Goal: Task Accomplishment & Management: Complete application form

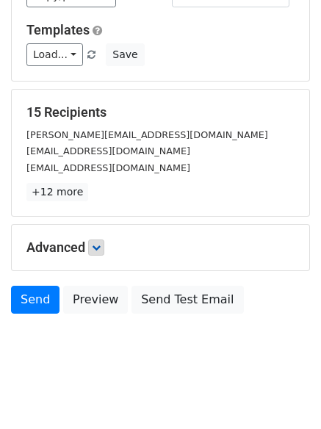
scroll to position [200, 0]
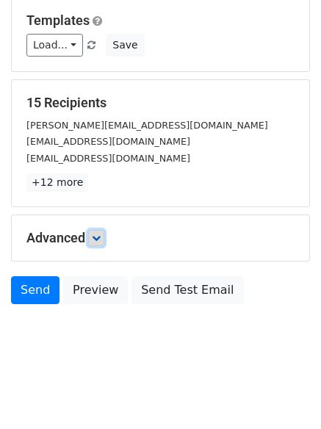
click at [96, 245] on link at bounding box center [96, 238] width 16 height 16
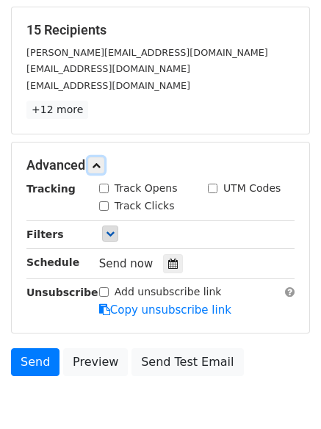
scroll to position [274, 0]
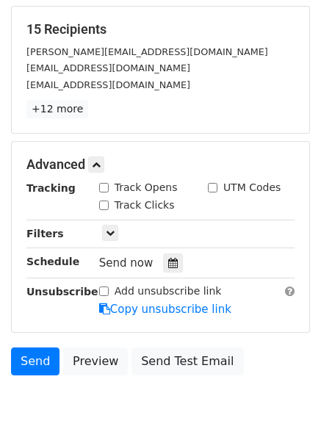
click at [100, 204] on input "Track Clicks" at bounding box center [104, 206] width 10 height 10
checkbox input "true"
click at [109, 188] on div "Track Opens" at bounding box center [138, 187] width 79 height 15
click at [104, 187] on input "Track Opens" at bounding box center [104, 188] width 10 height 10
checkbox input "true"
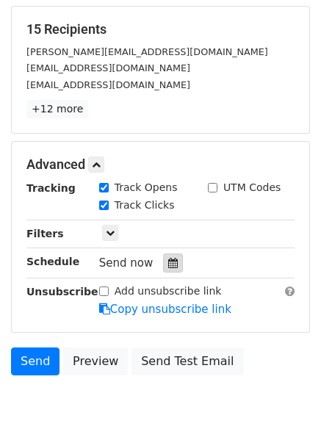
click at [170, 270] on div at bounding box center [173, 263] width 20 height 19
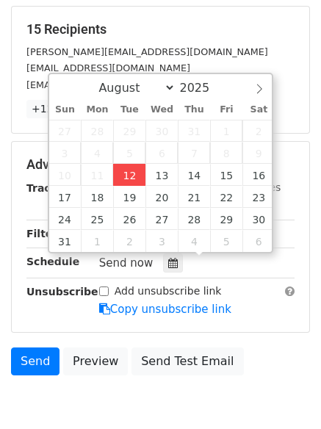
type input "2025-08-12 15:49"
type input "03"
type input "49"
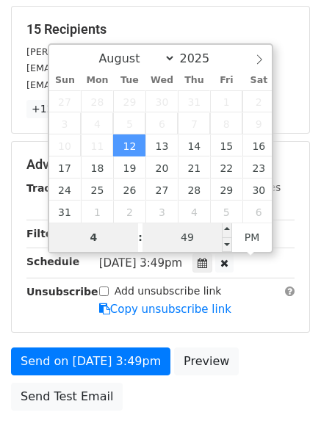
type input "4"
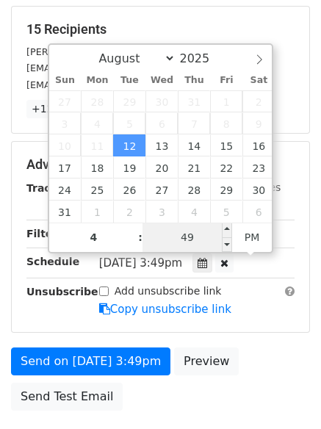
type input "2025-08-12 16:49"
type input "04"
click at [212, 239] on input "49" at bounding box center [188, 237] width 90 height 29
type input "11"
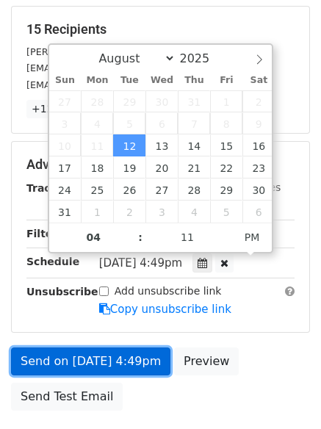
type input "2025-08-12 16:11"
click at [144, 370] on link "Send on Aug 12 at 4:49pm" at bounding box center [91, 362] width 160 height 28
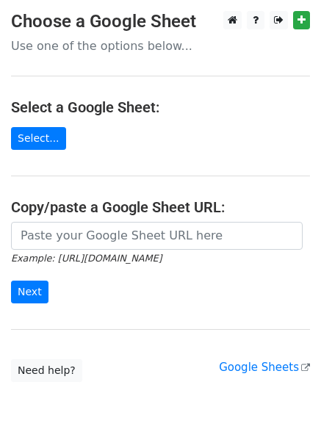
type input "https://docs.google.com/spreadsheets/d/113c5l_H1rfPm8VFN3he7BGOQJUxD_g6VOIOOIAw…"
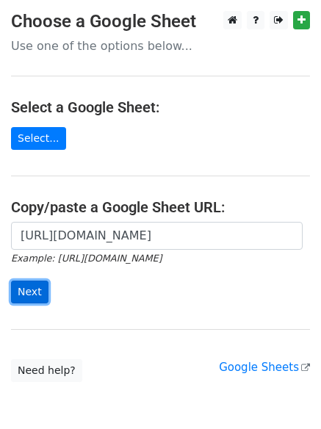
click at [22, 285] on input "Next" at bounding box center [30, 292] width 38 height 23
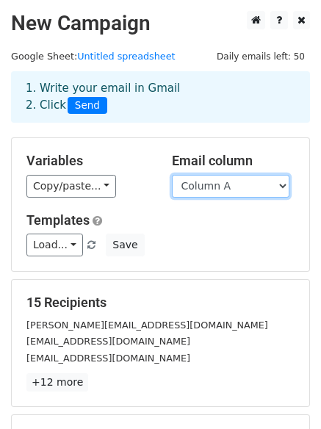
drag, startPoint x: 232, startPoint y: 188, endPoint x: 232, endPoint y: 196, distance: 8.1
click at [232, 188] on select "Column A Column B Column C" at bounding box center [231, 186] width 118 height 23
select select "Column B"
click at [172, 175] on select "Column A Column B Column C" at bounding box center [231, 186] width 118 height 23
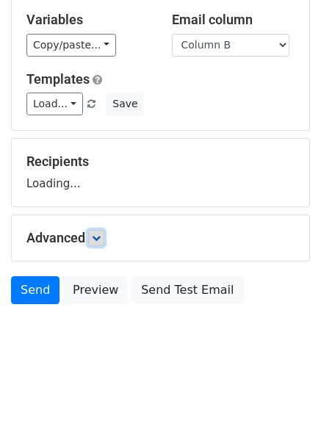
click at [97, 242] on icon at bounding box center [96, 238] width 9 height 9
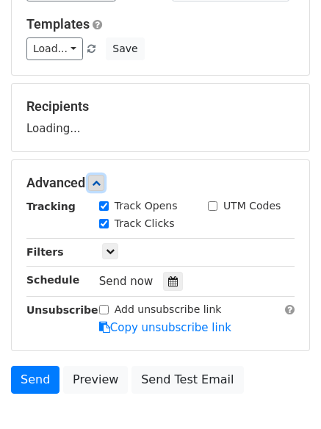
scroll to position [285, 0]
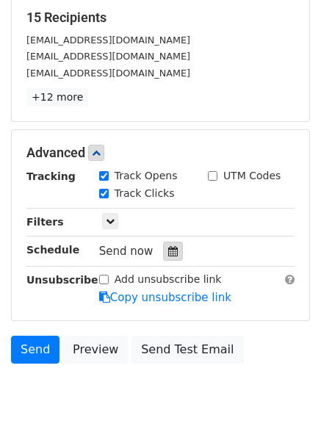
click at [168, 247] on icon at bounding box center [173, 251] width 10 height 10
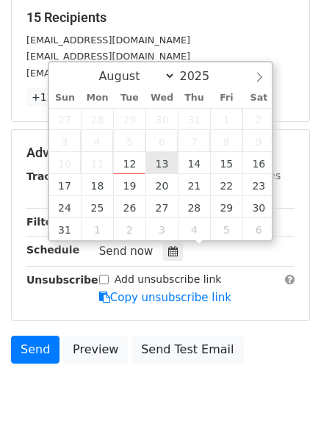
type input "2025-08-13 12:00"
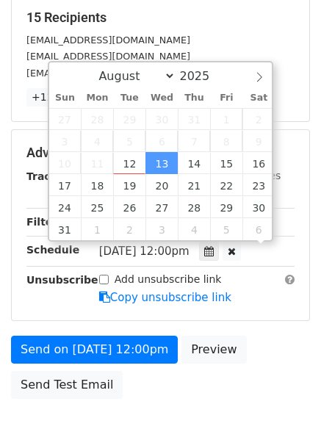
scroll to position [1, 0]
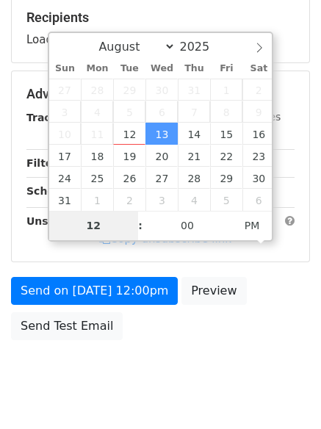
type input "5"
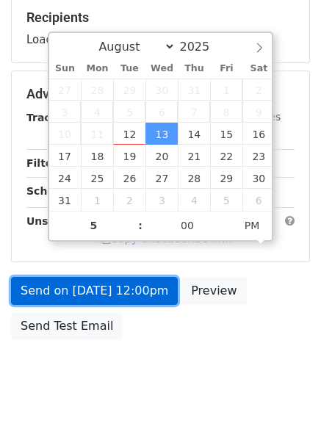
type input "2025-08-13 17:00"
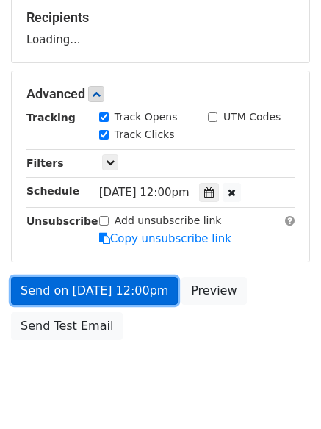
click at [141, 291] on link "Send on Aug 13 at 12:00pm" at bounding box center [94, 291] width 167 height 28
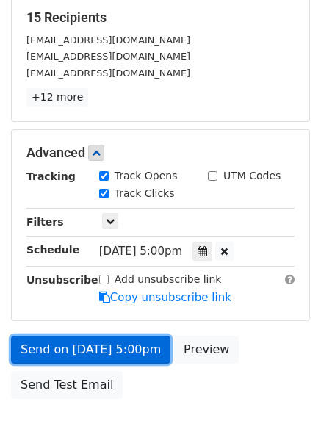
click at [132, 349] on link "Send on Aug 13 at 5:00pm" at bounding box center [91, 350] width 160 height 28
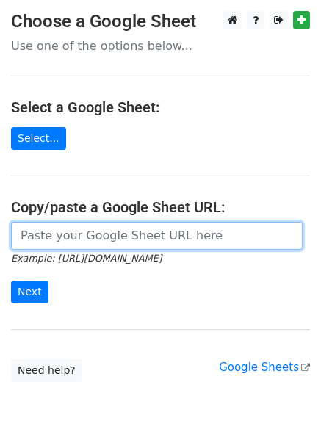
drag, startPoint x: 80, startPoint y: 240, endPoint x: 85, endPoint y: 249, distance: 10.2
click at [80, 240] on input "url" at bounding box center [157, 236] width 292 height 28
type input "[URL][DOMAIN_NAME]"
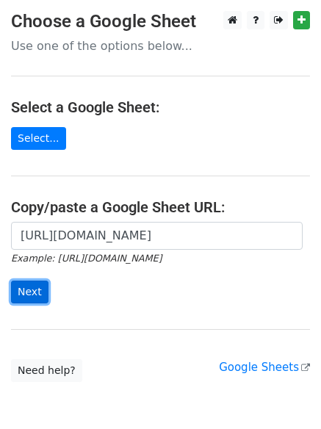
click at [32, 291] on input "Next" at bounding box center [30, 292] width 38 height 23
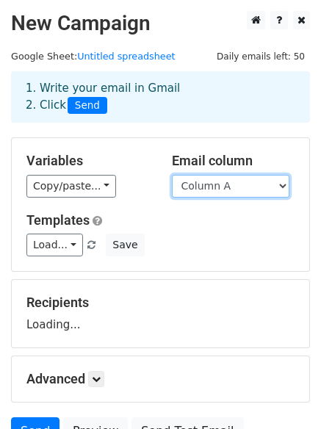
click at [218, 184] on select "Column A Column B Column C" at bounding box center [231, 186] width 118 height 23
select select "Column C"
click at [172, 175] on select "Column A Column B Column C" at bounding box center [231, 186] width 118 height 23
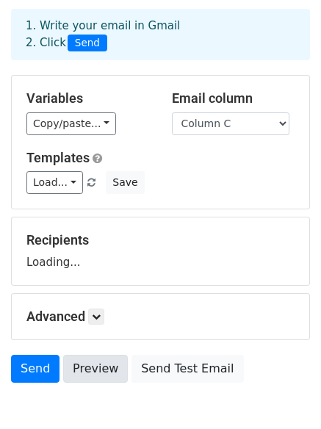
scroll to position [141, 0]
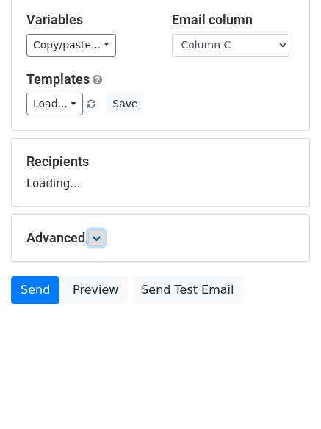
click at [97, 238] on icon at bounding box center [96, 238] width 9 height 9
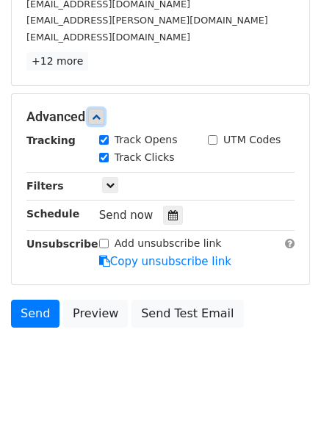
scroll to position [327, 0]
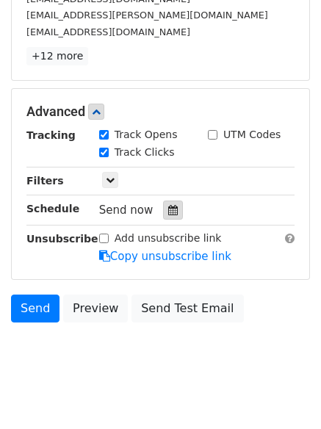
click at [168, 208] on icon at bounding box center [173, 210] width 10 height 10
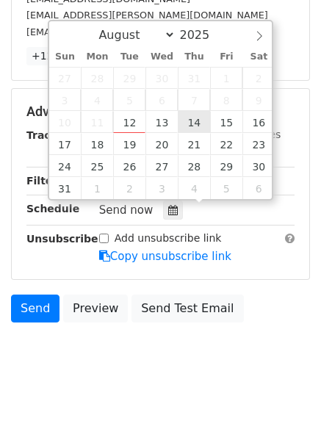
type input "2025-08-14 12:00"
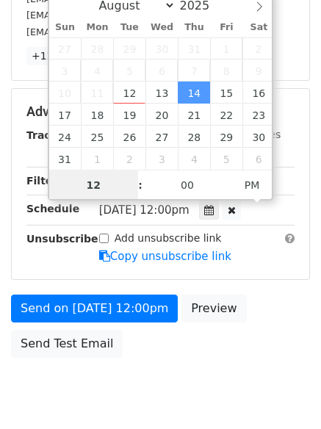
scroll to position [1, 0]
type input "6"
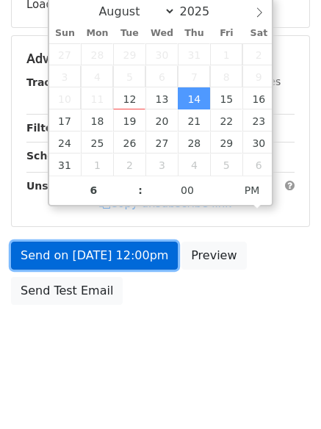
type input "2025-08-14 18:00"
click at [132, 260] on link "Send on Aug 14 at 12:00pm" at bounding box center [94, 256] width 167 height 28
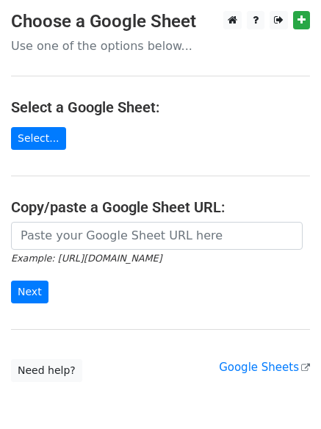
drag, startPoint x: 71, startPoint y: 239, endPoint x: 76, endPoint y: 245, distance: 7.8
click at [71, 239] on input "url" at bounding box center [157, 236] width 292 height 28
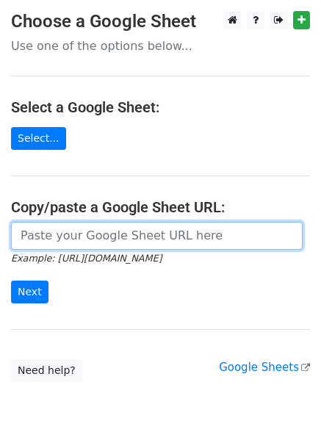
click at [88, 234] on input "url" at bounding box center [157, 236] width 292 height 28
type input "https://docs.google.com/spreadsheets/d/113c5l_H1rfPm8VFN3he7BGOQJUxD_g6VOIOOIAw…"
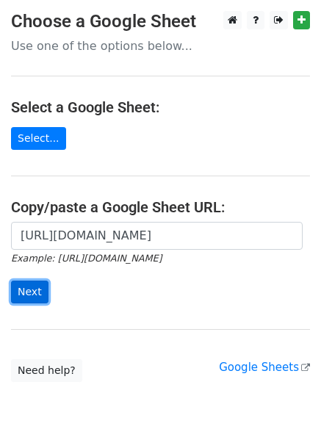
click at [33, 301] on input "Next" at bounding box center [30, 292] width 38 height 23
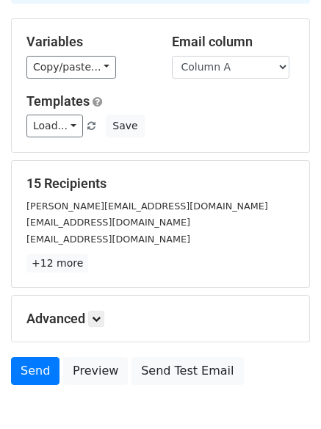
scroll to position [200, 0]
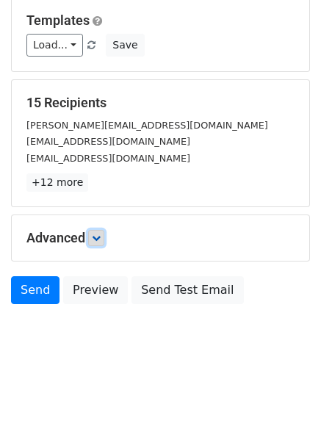
click at [100, 235] on icon at bounding box center [96, 238] width 9 height 9
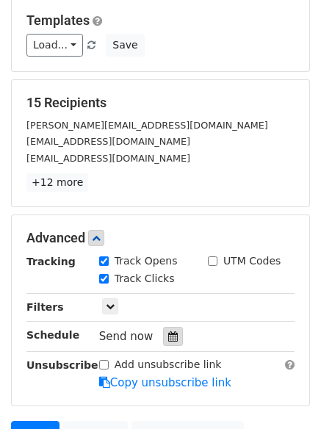
click at [168, 335] on icon at bounding box center [173, 337] width 10 height 10
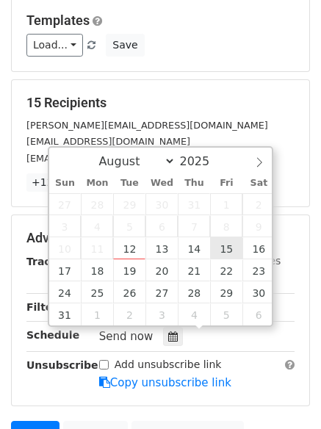
type input "2025-08-15 12:00"
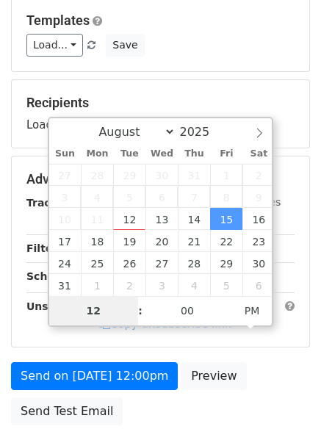
type input "7"
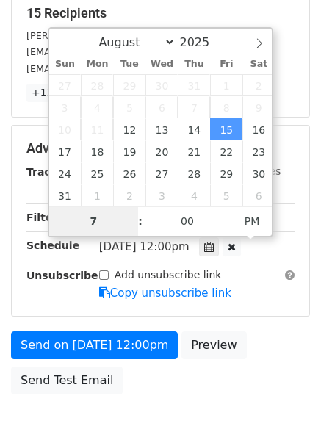
scroll to position [379, 0]
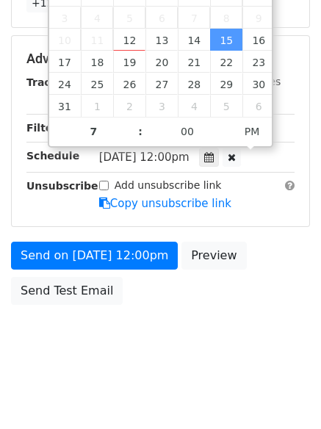
type input "2025-08-15 19:00"
click at [128, 238] on form "Variables Copy/paste... {{Column A}} {{Column B}} {{Column C}} Email column Col…" at bounding box center [160, 35] width 299 height 554
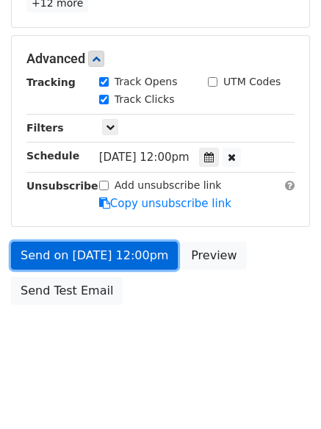
click at [131, 257] on link "Send on Aug 15 at 12:00pm" at bounding box center [94, 256] width 167 height 28
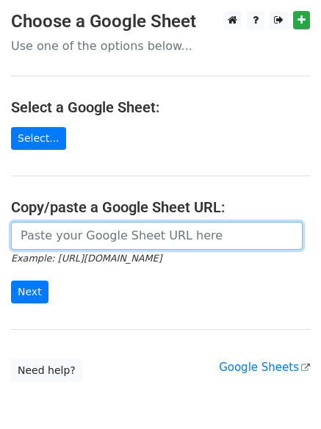
click at [95, 233] on input "url" at bounding box center [157, 236] width 292 height 28
type input "https://docs.google.com/spreadsheets/d/113c5l_H1rfPm8VFN3he7BGOQJUxD_g6VOIOOIAw…"
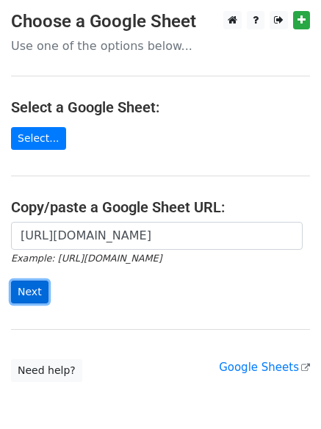
click at [34, 290] on input "Next" at bounding box center [30, 292] width 38 height 23
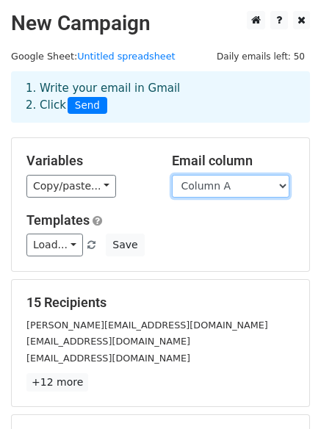
click at [233, 188] on select "Column A Column B Column C" at bounding box center [231, 186] width 118 height 23
select select "Column B"
click at [172, 175] on select "Column A Column B Column C" at bounding box center [231, 186] width 118 height 23
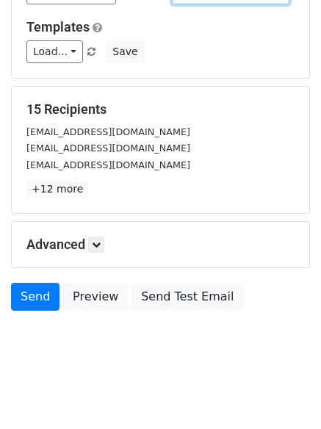
scroll to position [200, 0]
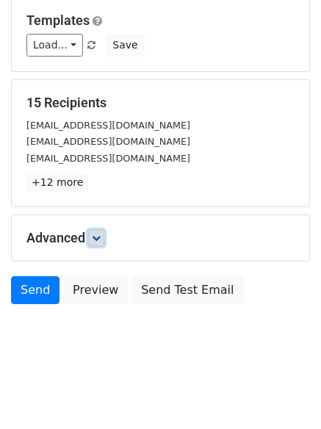
click at [99, 243] on link at bounding box center [96, 238] width 16 height 16
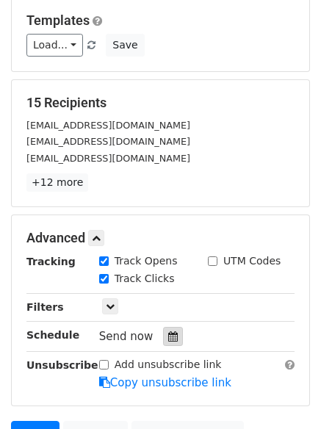
click at [171, 335] on icon at bounding box center [173, 337] width 10 height 10
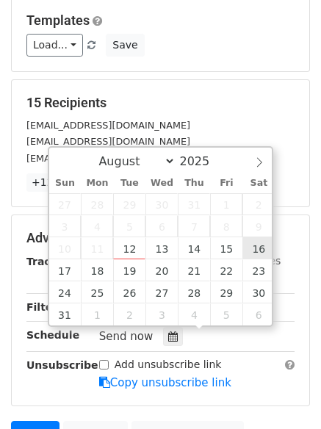
type input "2025-08-16 12:00"
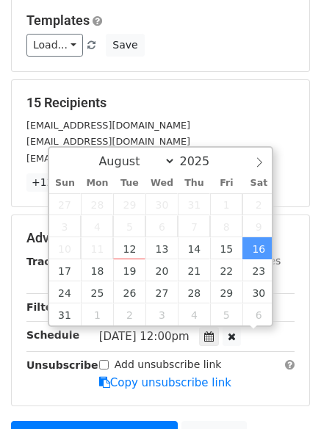
scroll to position [1, 0]
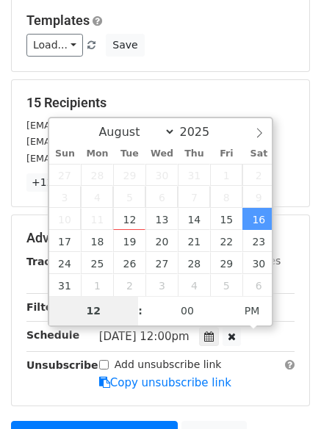
type input "8"
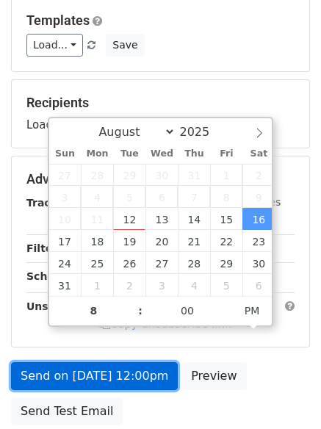
type input "2025-08-16 20:00"
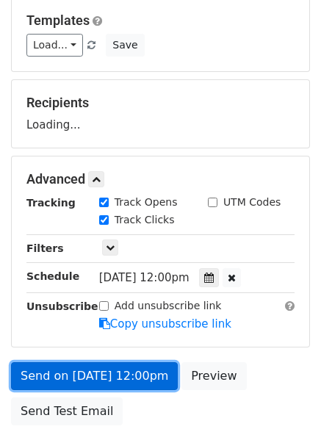
click at [134, 375] on link "Send on Aug 16 at 12:00pm" at bounding box center [94, 377] width 167 height 28
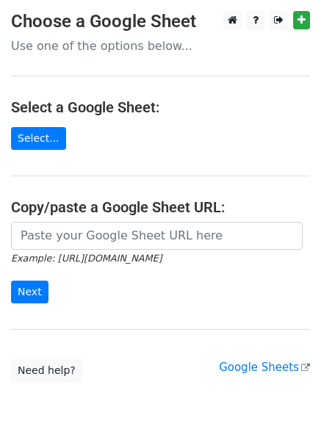
click at [121, 250] on form "Example: [URL][DOMAIN_NAME] Next" at bounding box center [160, 263] width 299 height 82
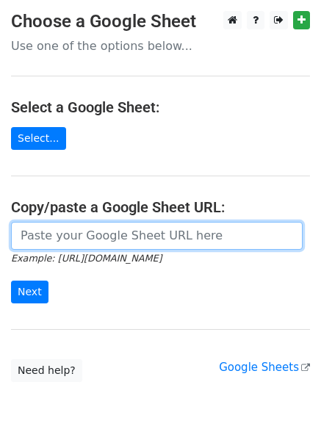
drag, startPoint x: 125, startPoint y: 240, endPoint x: 130, endPoint y: 249, distance: 10.2
click at [125, 240] on input "url" at bounding box center [157, 236] width 292 height 28
type input "https://docs.google.com/spreadsheets/d/113c5l_H1rfPm8VFN3he7BGOQJUxD_g6VOIOOIAw…"
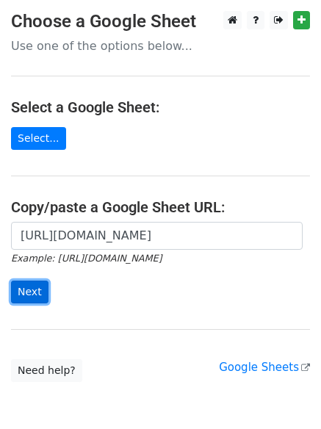
click at [40, 290] on input "Next" at bounding box center [30, 292] width 38 height 23
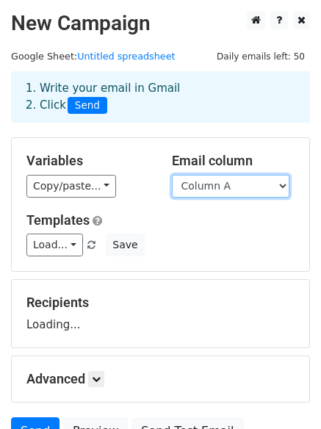
drag, startPoint x: 191, startPoint y: 185, endPoint x: 192, endPoint y: 196, distance: 10.3
click at [191, 185] on select "Column A Column B Column C" at bounding box center [231, 186] width 118 height 23
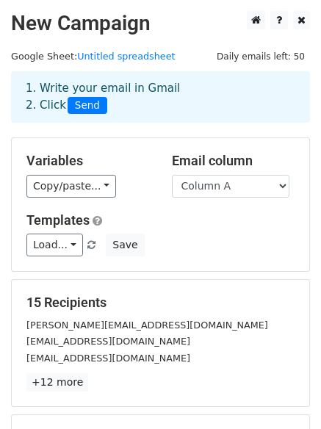
click at [207, 254] on div "Load... No templates saved Save" at bounding box center [160, 245] width 290 height 23
click at [220, 190] on select "Column A Column B Column C" at bounding box center [231, 186] width 118 height 23
select select "Column C"
click at [172, 175] on select "Column A Column B Column C" at bounding box center [231, 186] width 118 height 23
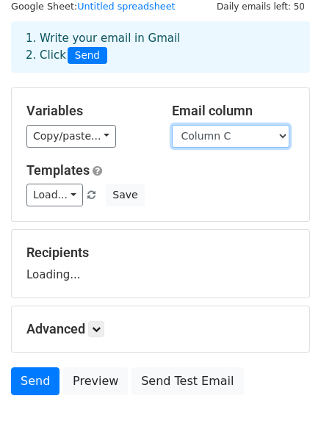
scroll to position [141, 0]
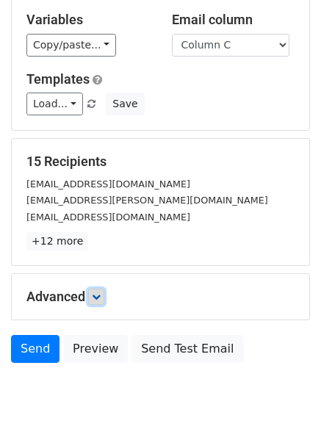
click at [104, 300] on link at bounding box center [96, 297] width 16 height 16
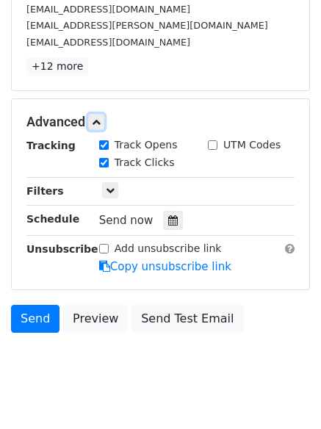
scroll to position [319, 0]
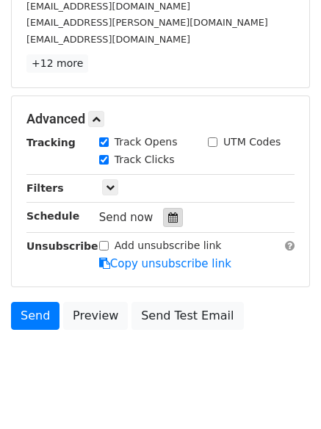
click at [168, 218] on icon at bounding box center [173, 218] width 10 height 10
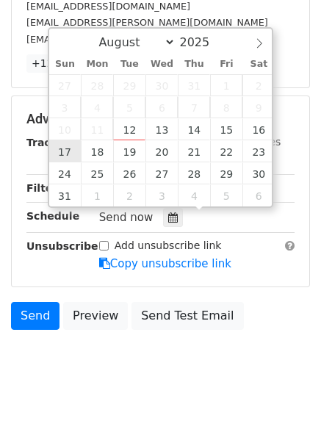
type input "[DATE] 12:00"
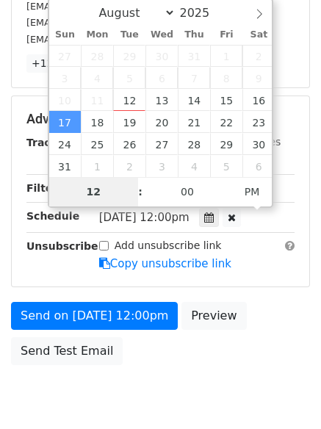
type input "9"
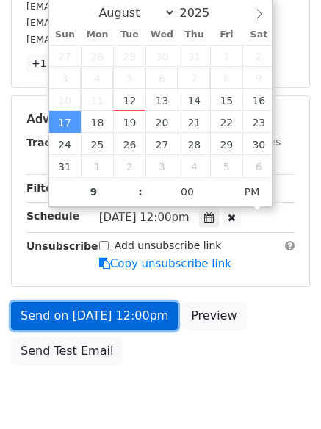
type input "[DATE] 21:00"
click at [143, 309] on link "Send on [DATE] 12:00pm" at bounding box center [94, 316] width 167 height 28
